Goal: Navigation & Orientation: Find specific page/section

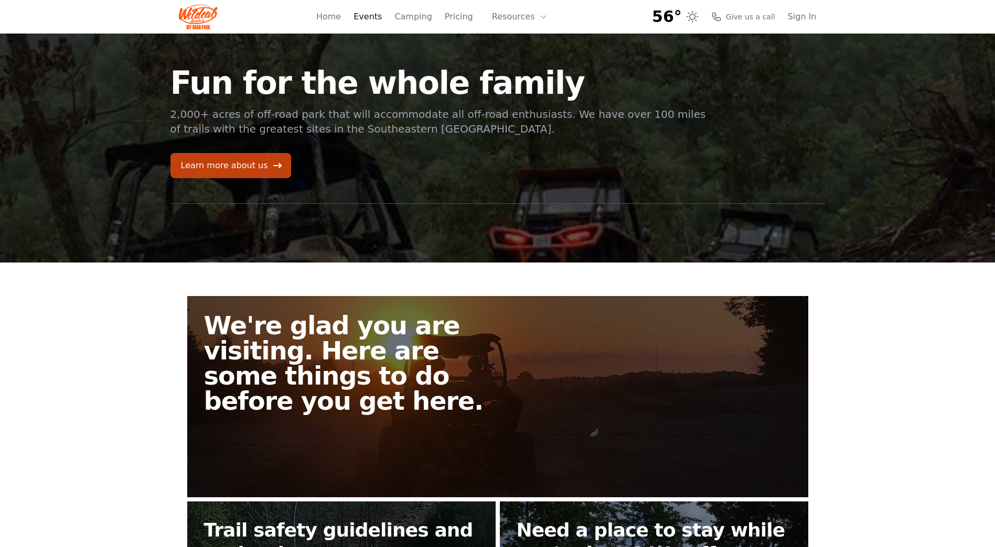
click at [376, 17] on link "Events" at bounding box center [367, 16] width 28 height 13
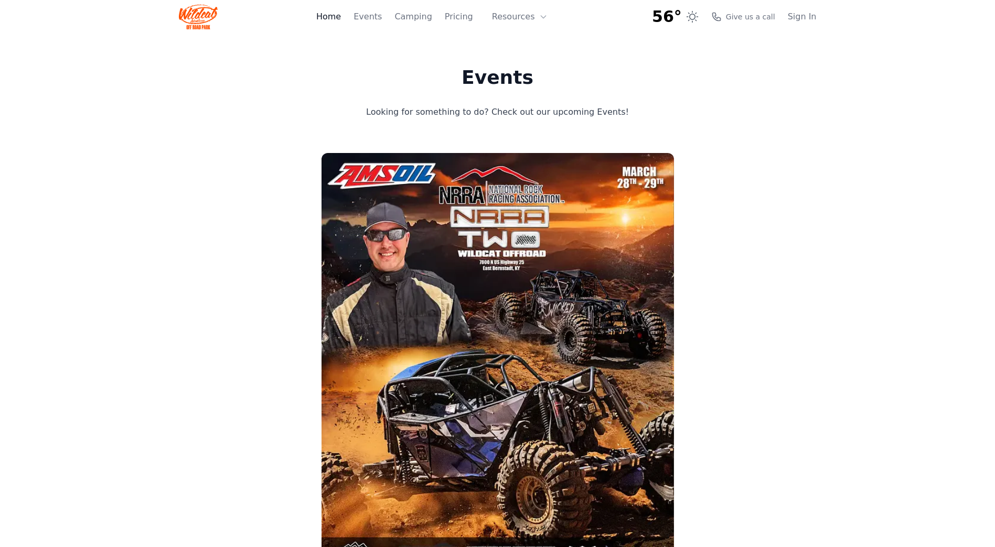
click at [341, 19] on link "Home" at bounding box center [328, 16] width 25 height 13
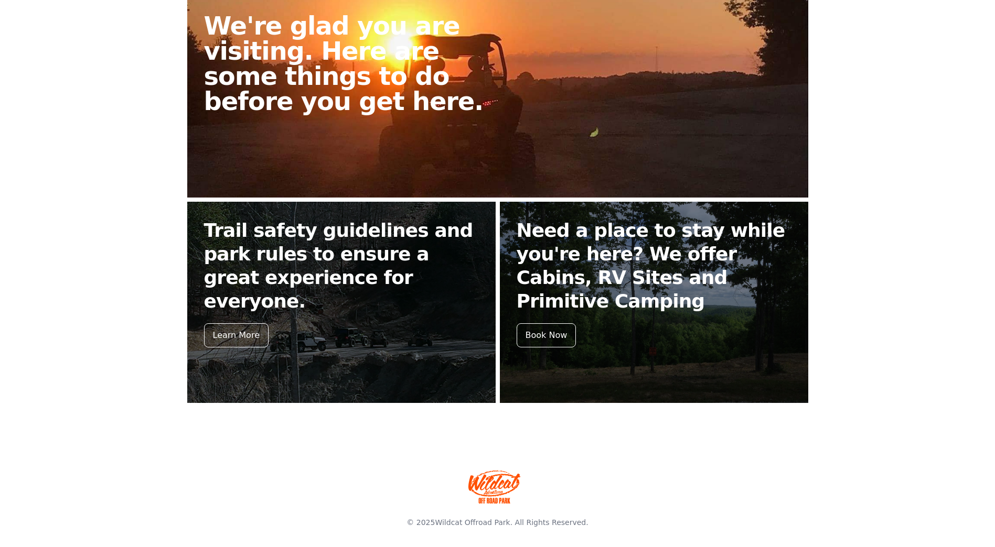
scroll to position [303, 0]
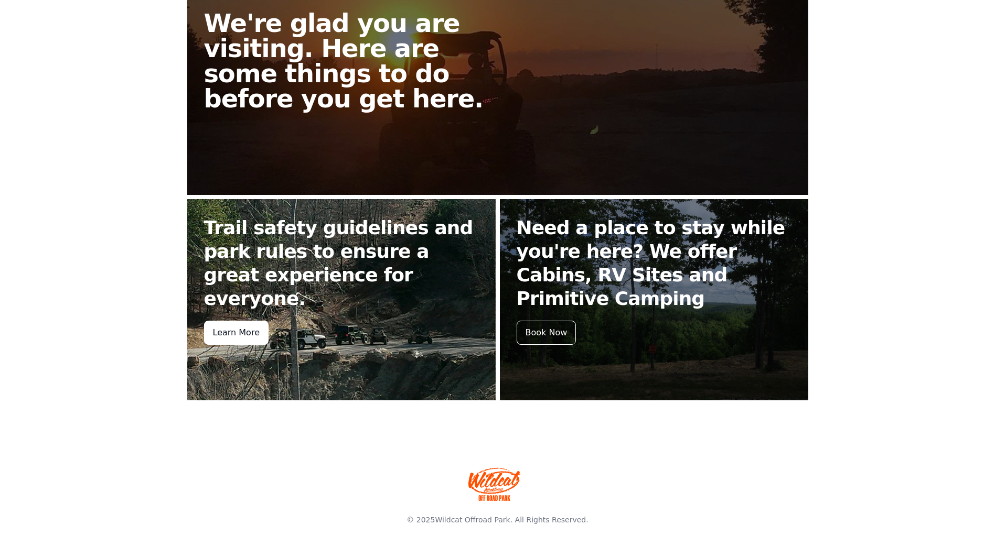
click at [229, 321] on div "Learn More" at bounding box center [236, 333] width 64 height 24
